Goal: Task Accomplishment & Management: Manage account settings

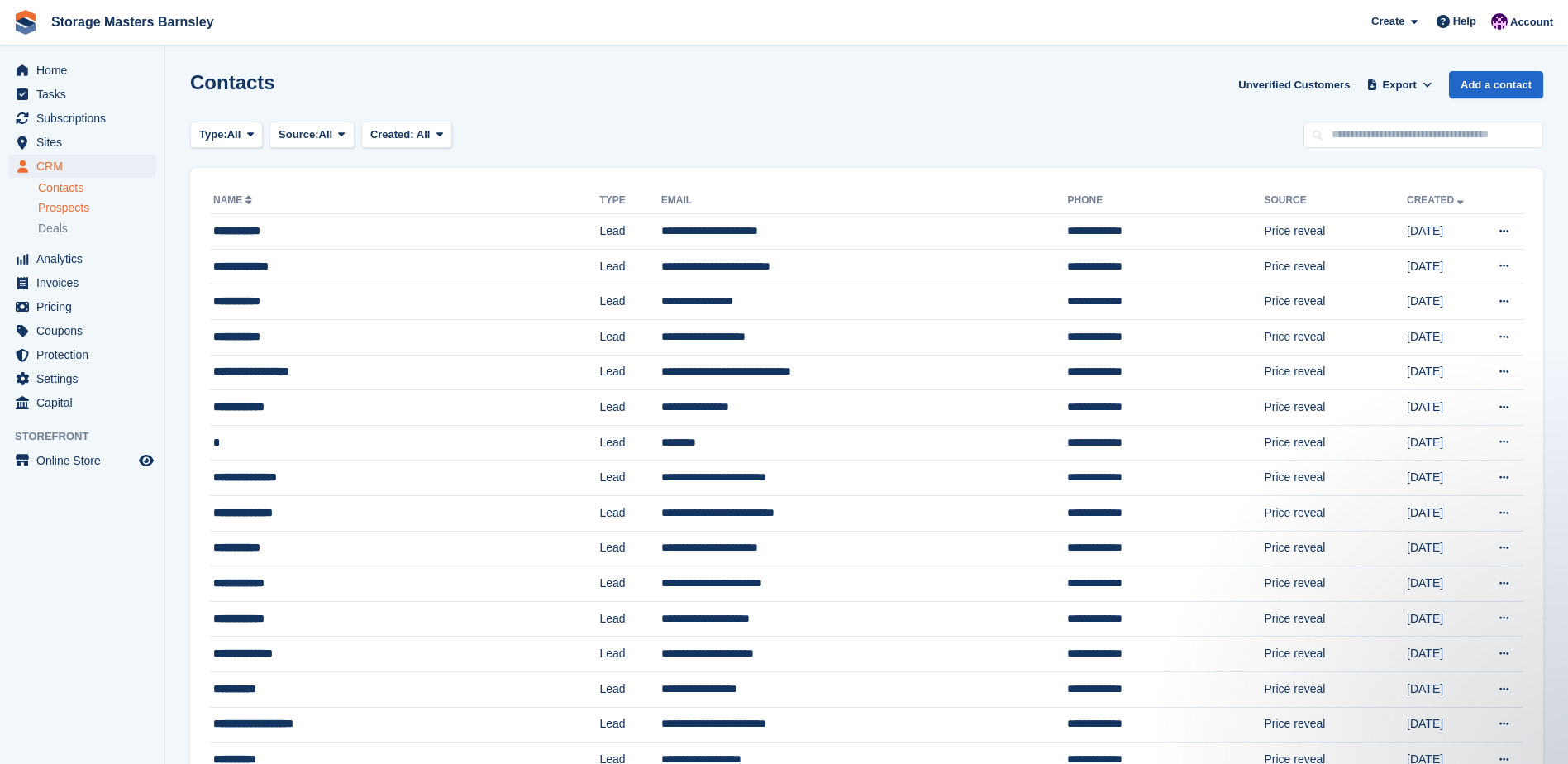
click at [114, 203] on div "Prospects" at bounding box center [98, 208] width 118 height 16
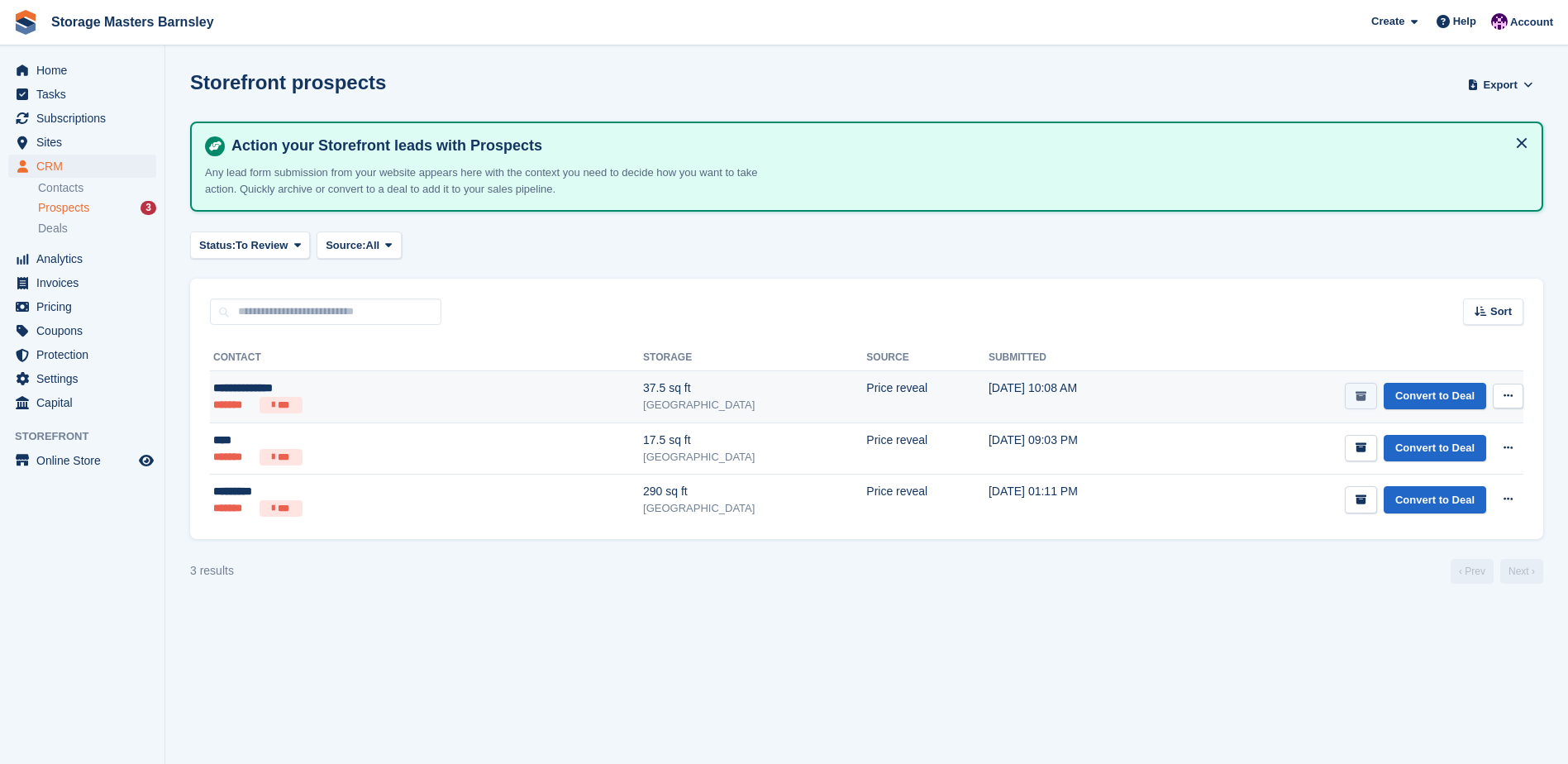
click at [1357, 405] on button "submit" at bounding box center [1361, 397] width 33 height 28
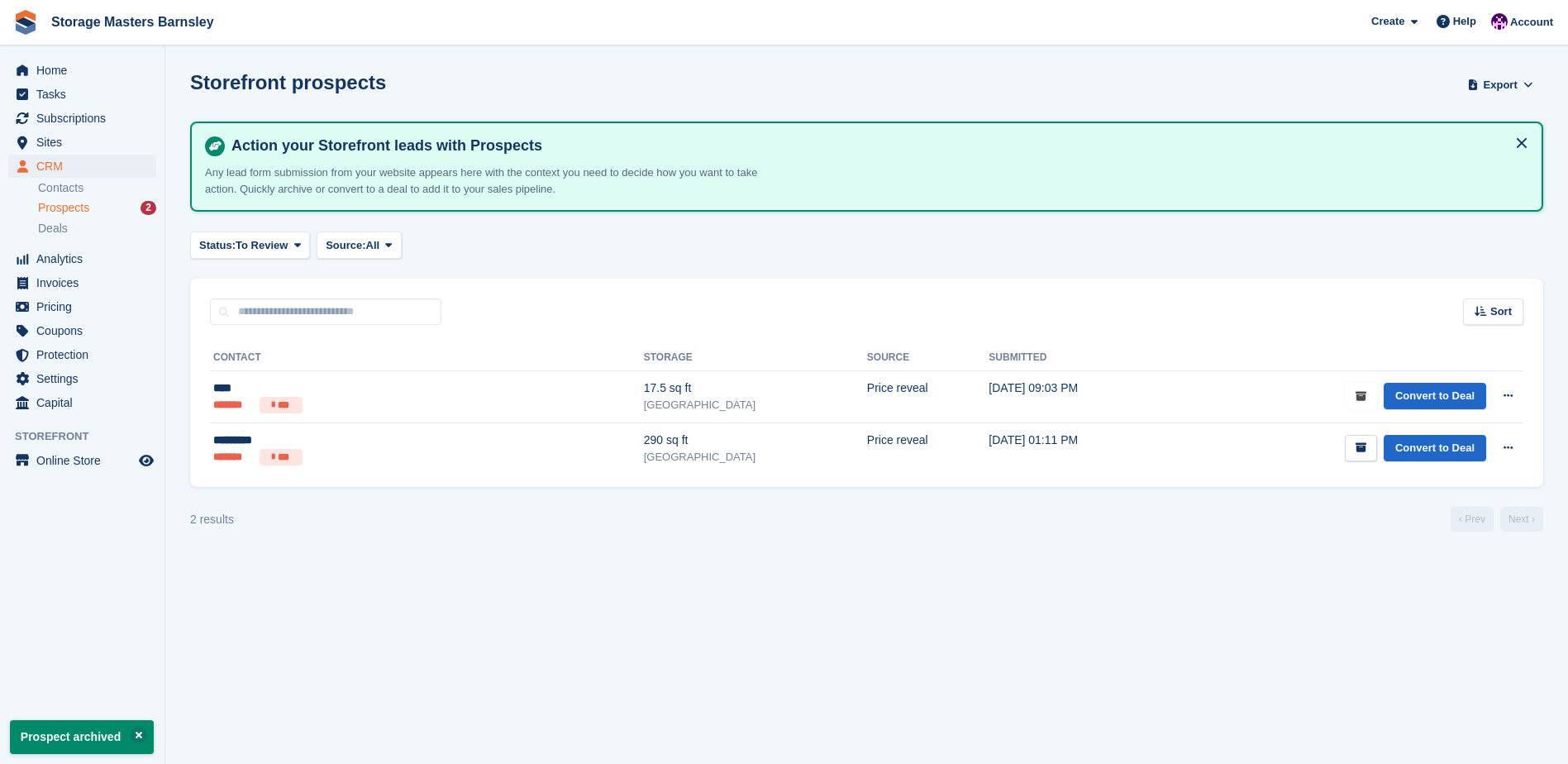
click at [1357, 405] on button "submit" at bounding box center [1361, 397] width 33 height 28
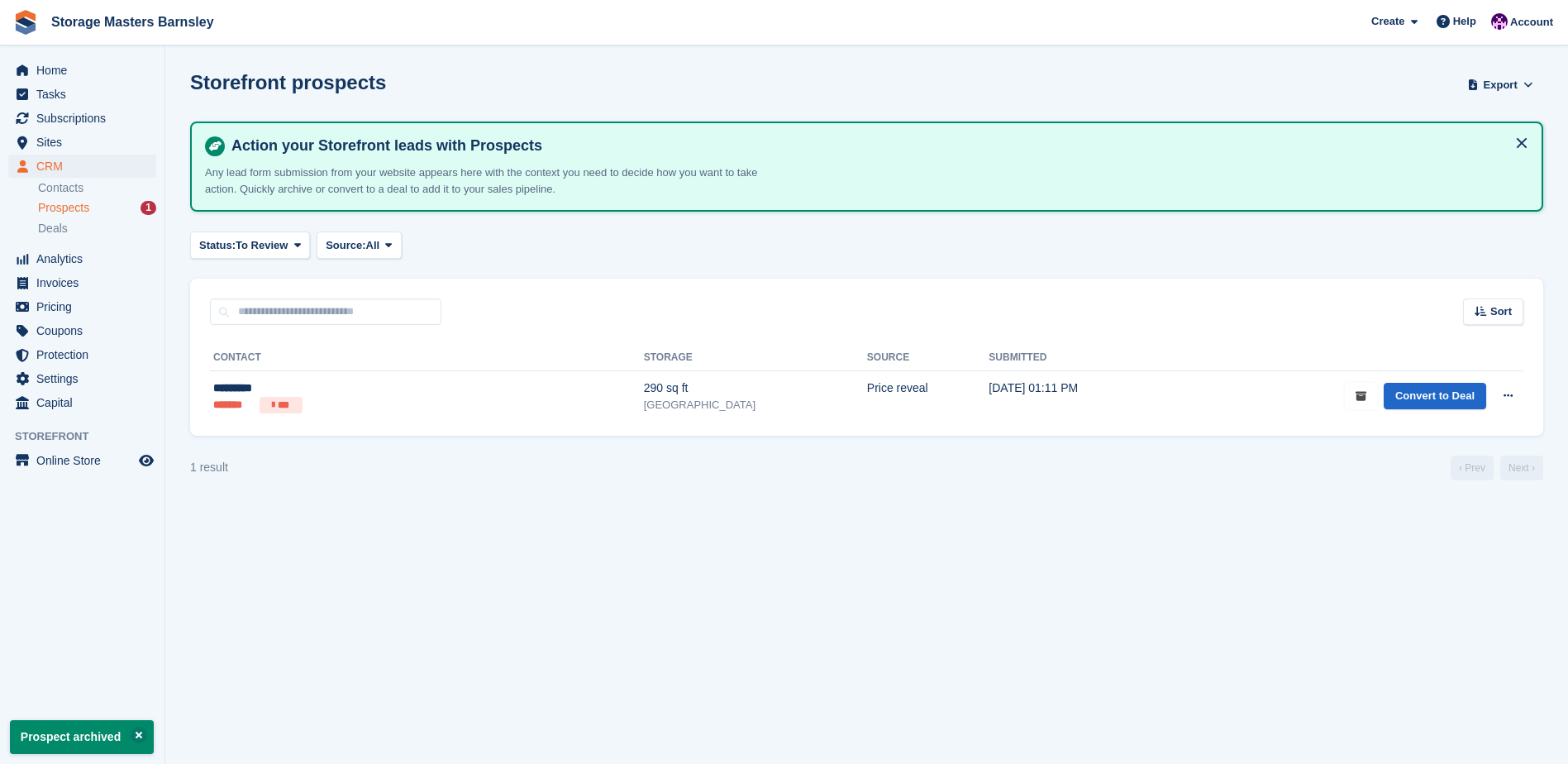
click at [1357, 405] on button "submit" at bounding box center [1361, 397] width 33 height 28
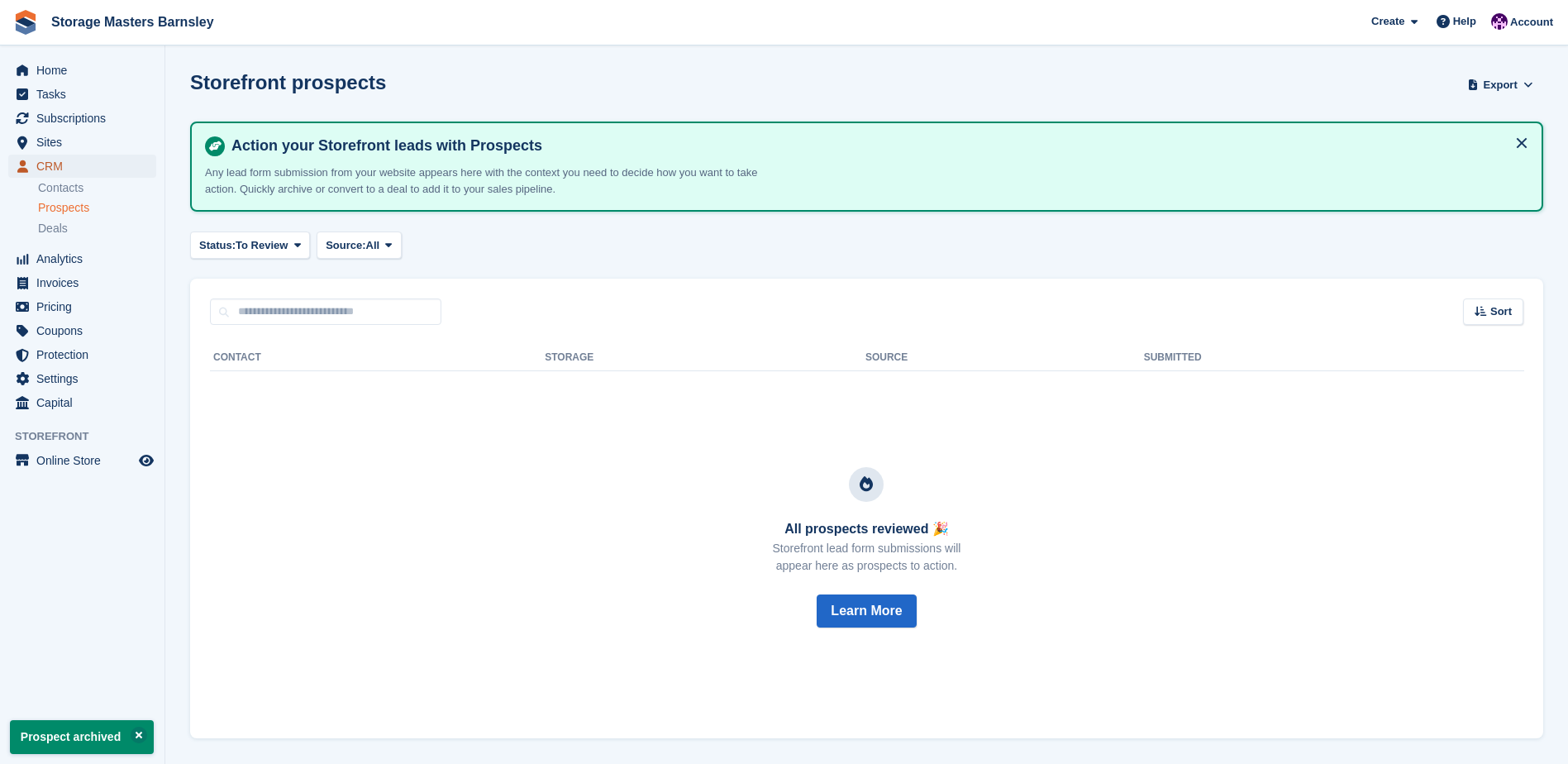
click at [69, 162] on span "CRM" at bounding box center [86, 166] width 99 height 23
